Goal: Task Accomplishment & Management: Use online tool/utility

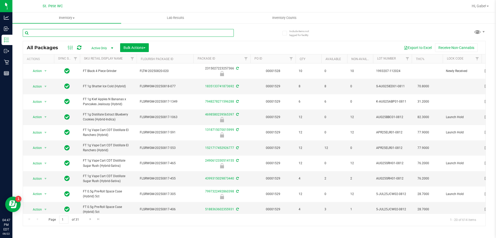
click at [71, 35] on input "text" at bounding box center [128, 33] width 211 height 8
type input "7116155970411530"
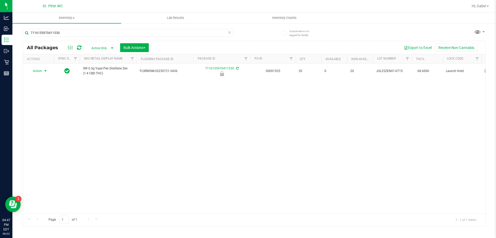
drag, startPoint x: 40, startPoint y: 69, endPoint x: 37, endPoint y: 77, distance: 8.1
click at [40, 69] on span "Action" at bounding box center [35, 70] width 14 height 7
click at [45, 128] on li "Unlock package" at bounding box center [44, 132] width 33 height 8
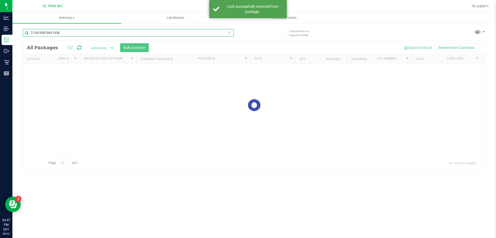
click at [78, 33] on input "7116155970411530" at bounding box center [128, 33] width 211 height 8
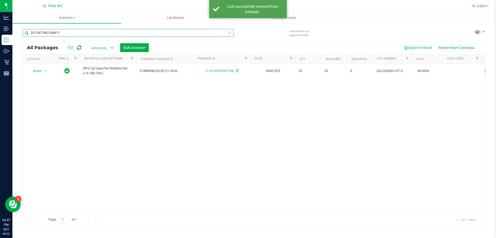
type input "3371877947149471"
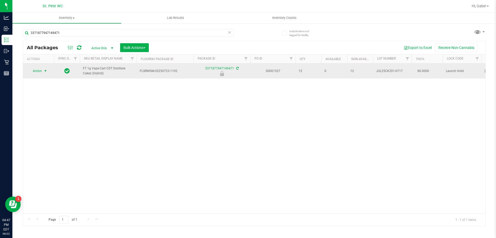
click at [39, 71] on span "Action" at bounding box center [35, 70] width 14 height 7
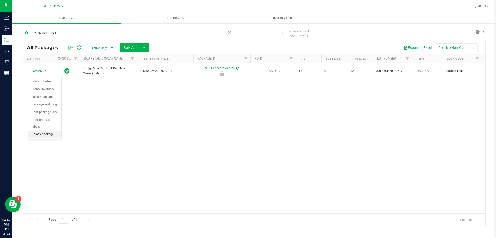
click at [42, 130] on li "Unlock package" at bounding box center [44, 134] width 33 height 8
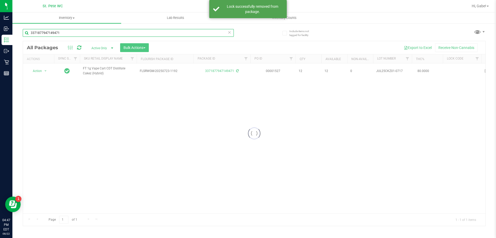
click at [58, 30] on input "3371877947149471" at bounding box center [128, 33] width 211 height 8
click at [57, 31] on input "3371877947149471" at bounding box center [128, 33] width 211 height 8
type input "[CREDIT_CARD_NUMBER]"
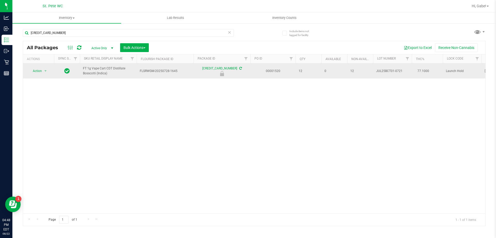
click at [36, 69] on span "Action" at bounding box center [35, 70] width 14 height 7
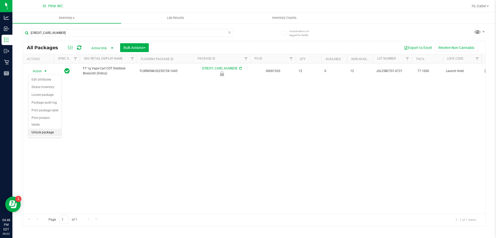
click at [42, 128] on li "Unlock package" at bounding box center [44, 132] width 33 height 8
